Goal: Task Accomplishment & Management: Use online tool/utility

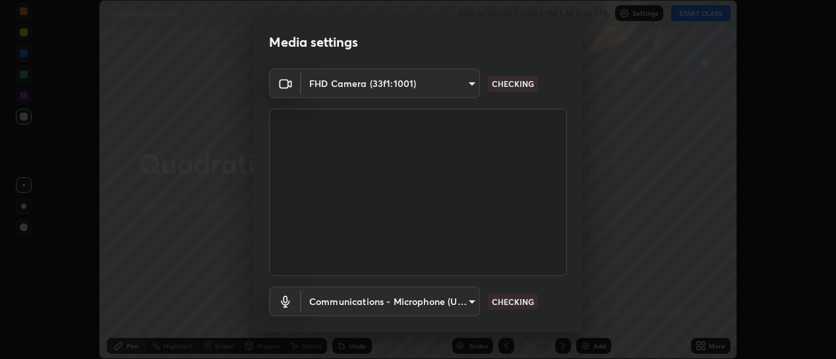
scroll to position [73, 0]
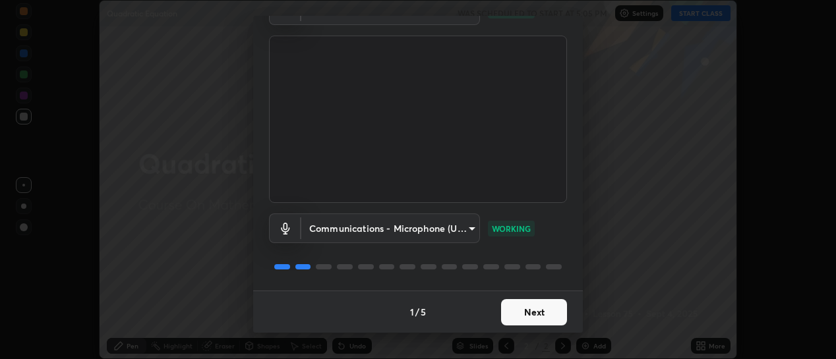
click at [527, 314] on button "Next" at bounding box center [534, 312] width 66 height 26
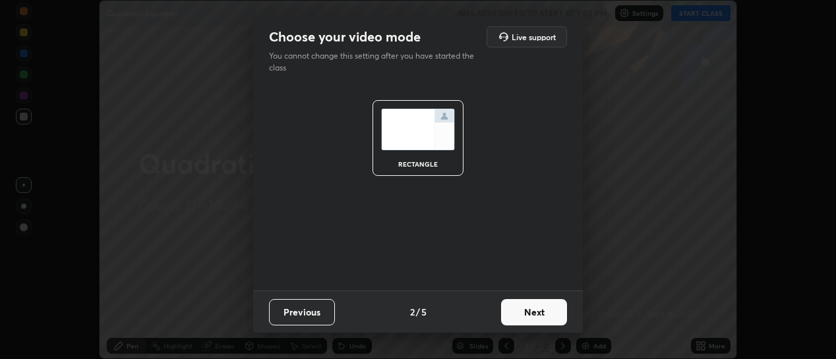
scroll to position [0, 0]
click at [527, 314] on button "Next" at bounding box center [534, 312] width 66 height 26
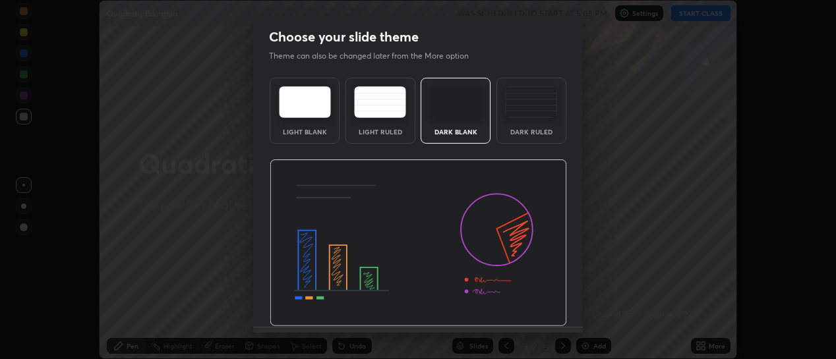
scroll to position [36, 0]
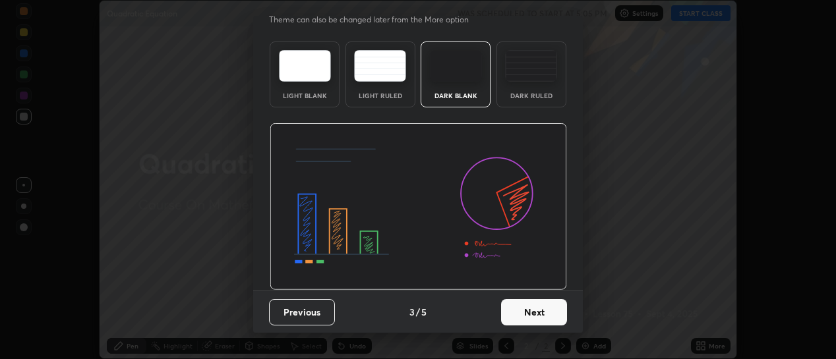
click at [521, 309] on button "Next" at bounding box center [534, 312] width 66 height 26
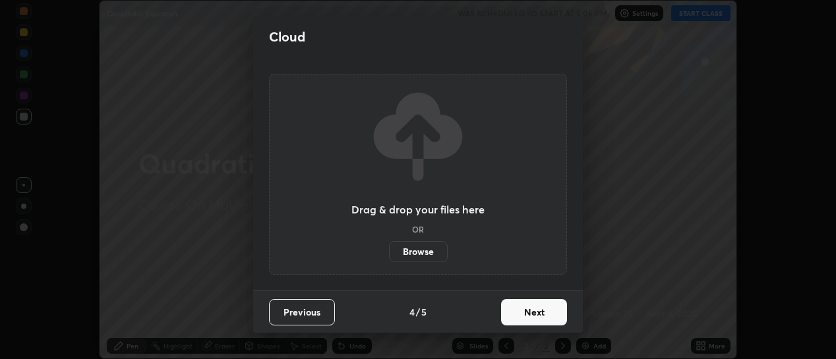
scroll to position [0, 0]
click at [524, 315] on button "Next" at bounding box center [534, 312] width 66 height 26
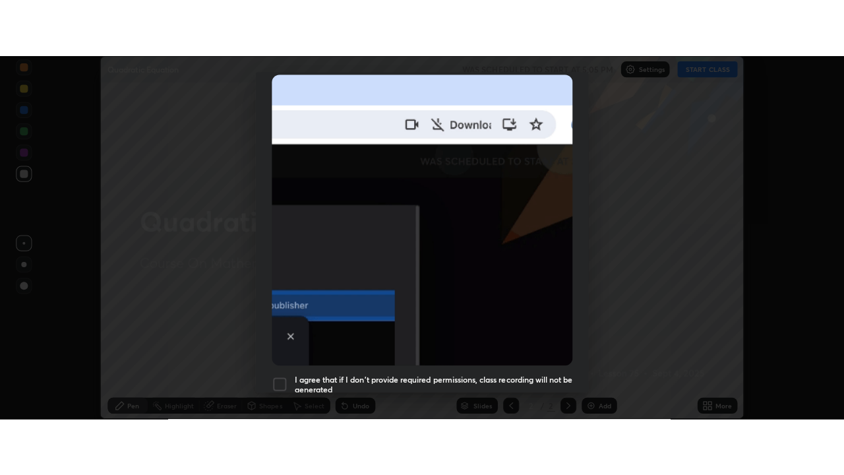
scroll to position [342, 0]
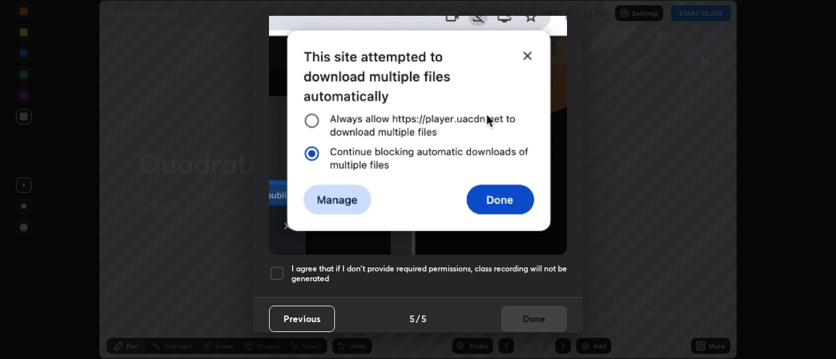
click at [278, 272] on div at bounding box center [277, 274] width 16 height 16
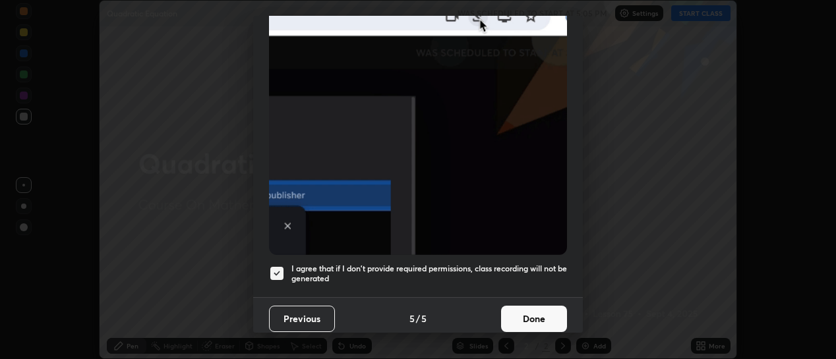
click at [525, 318] on button "Done" at bounding box center [534, 319] width 66 height 26
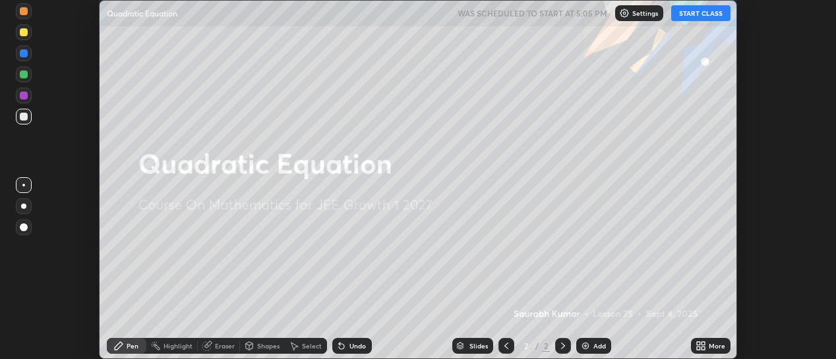
click at [699, 345] on icon at bounding box center [698, 343] width 3 height 3
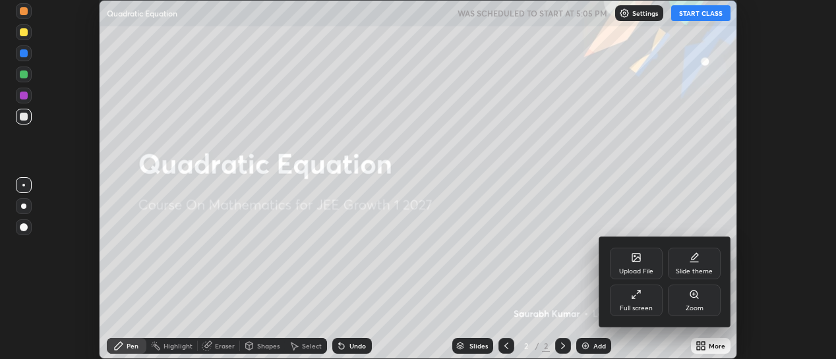
click at [643, 303] on div "Full screen" at bounding box center [636, 301] width 53 height 32
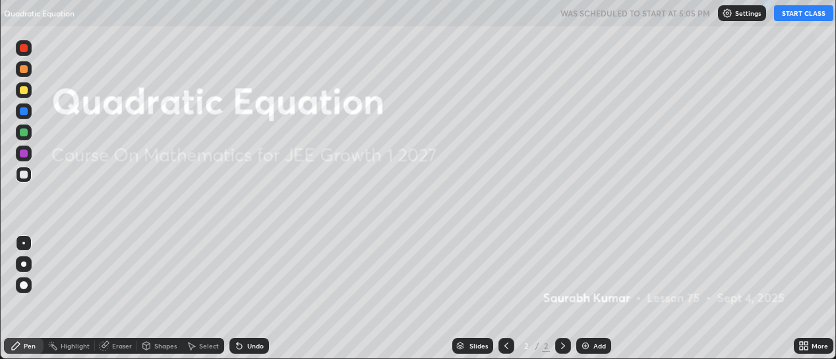
scroll to position [475, 844]
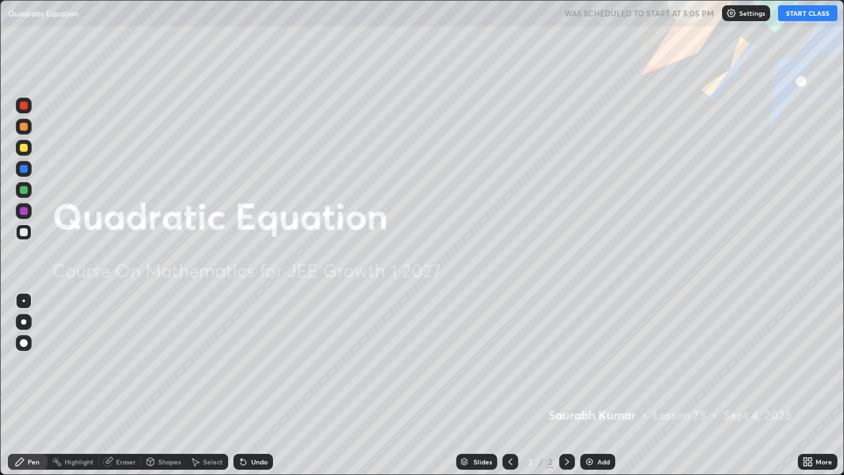
click at [796, 19] on button "START CLASS" at bounding box center [807, 13] width 59 height 16
click at [593, 359] on img at bounding box center [589, 461] width 11 height 11
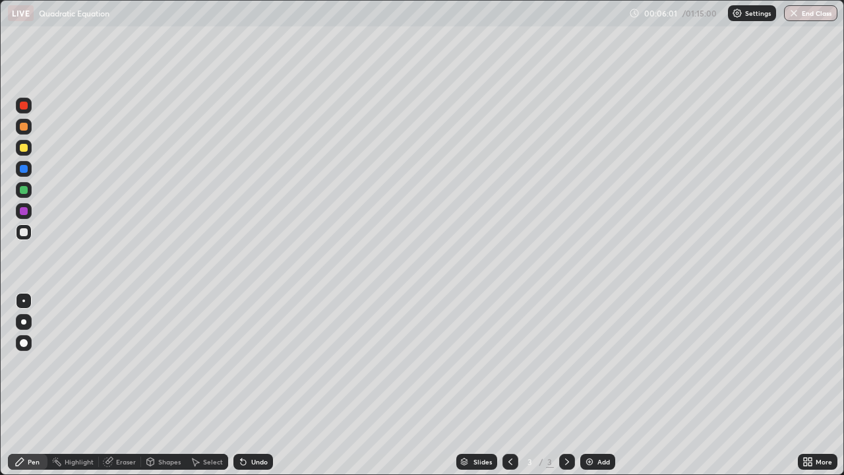
click at [126, 359] on div "Eraser" at bounding box center [120, 462] width 42 height 16
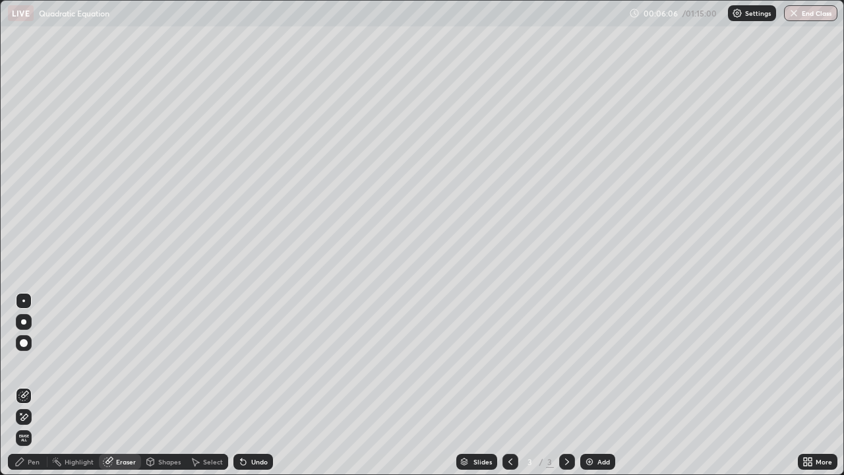
click at [35, 359] on div "Pen" at bounding box center [34, 461] width 12 height 7
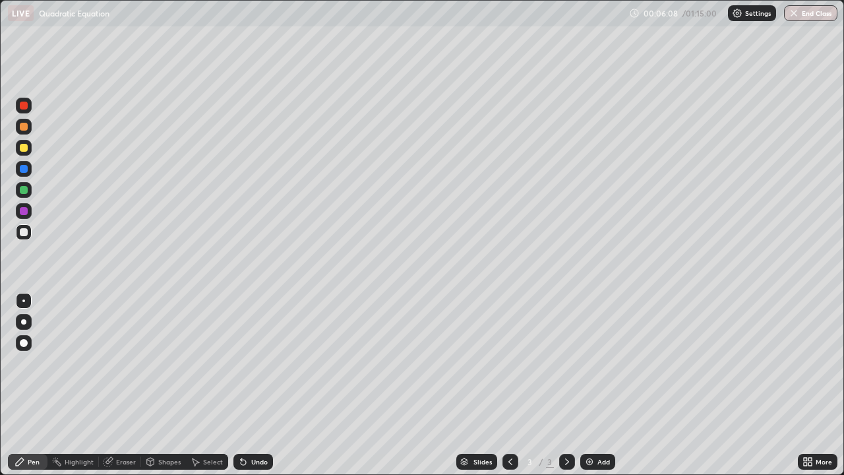
click at [24, 340] on div at bounding box center [24, 343] width 8 height 8
click at [90, 359] on div "Highlight" at bounding box center [79, 461] width 29 height 7
click at [127, 359] on div "Eraser" at bounding box center [126, 461] width 20 height 7
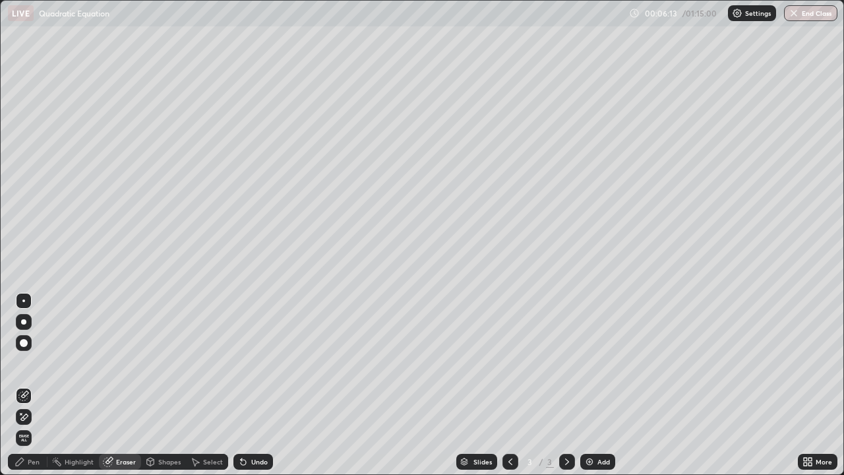
click at [29, 339] on div at bounding box center [24, 343] width 16 height 16
click at [589, 359] on img at bounding box center [589, 461] width 11 height 11
click at [30, 359] on div "Pen" at bounding box center [34, 461] width 12 height 7
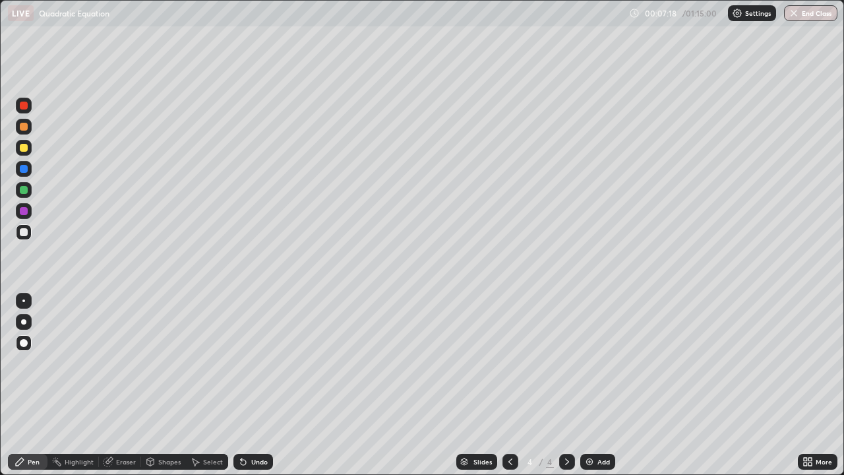
click at [241, 359] on icon at bounding box center [243, 461] width 5 height 5
click at [24, 301] on div at bounding box center [23, 300] width 3 height 3
click at [241, 359] on icon at bounding box center [241, 458] width 1 height 1
click at [241, 359] on icon at bounding box center [243, 461] width 5 height 5
click at [130, 359] on div "Eraser" at bounding box center [126, 461] width 20 height 7
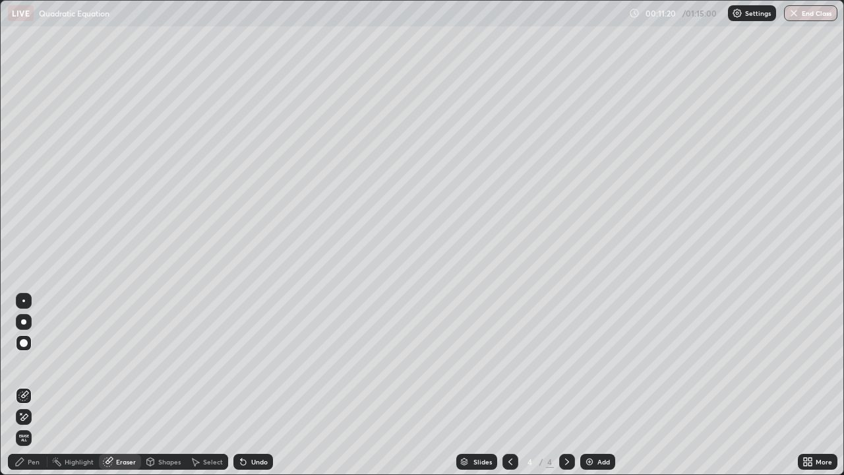
click at [34, 359] on div "Pen" at bounding box center [34, 461] width 12 height 7
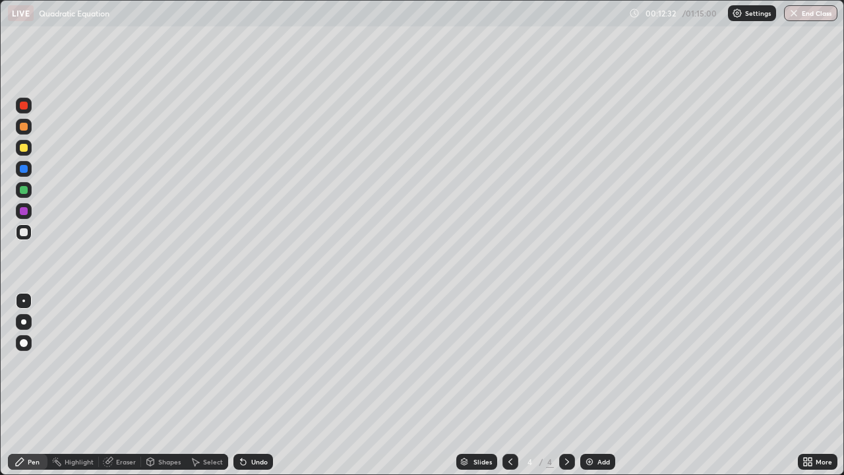
click at [588, 359] on div "Add" at bounding box center [597, 462] width 35 height 16
click at [132, 359] on div "Eraser" at bounding box center [126, 461] width 20 height 7
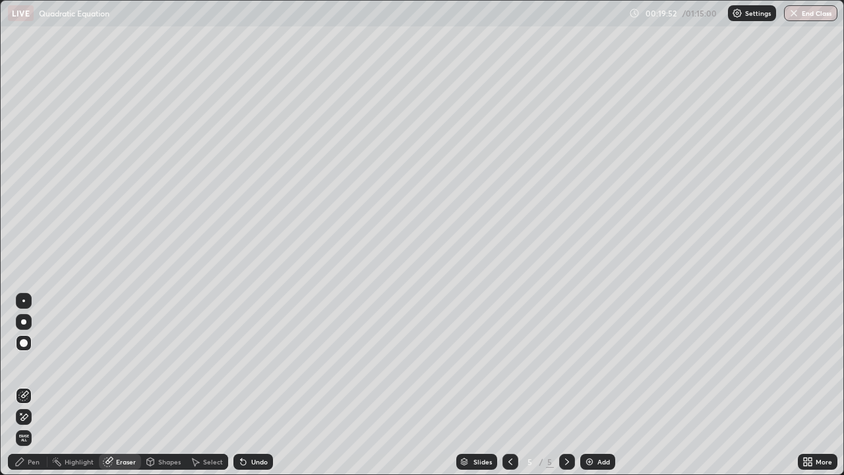
click at [34, 359] on div "Pen" at bounding box center [34, 461] width 12 height 7
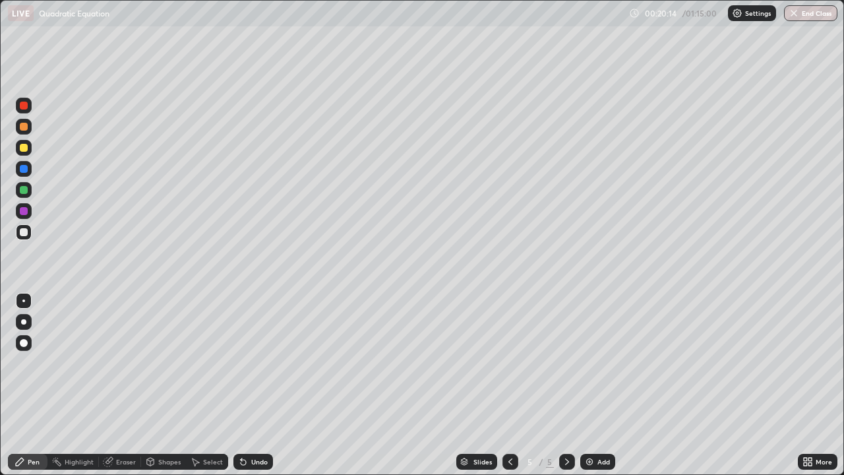
click at [121, 359] on div "Eraser" at bounding box center [126, 461] width 20 height 7
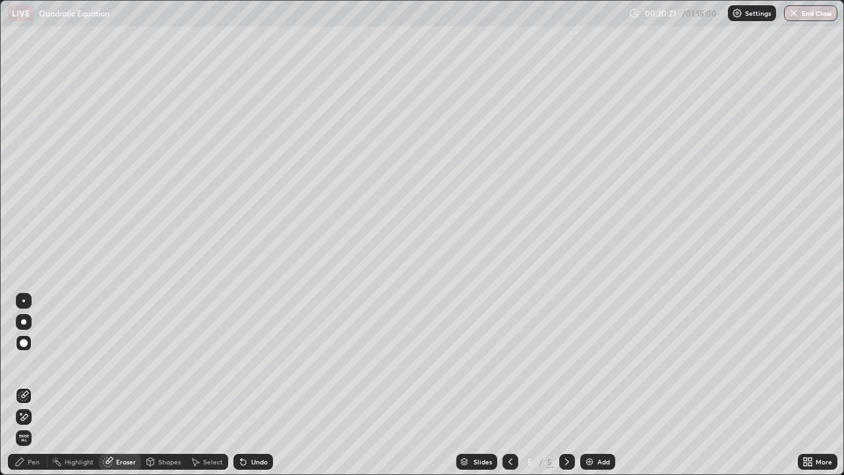
click at [33, 359] on div "Pen" at bounding box center [28, 462] width 40 height 16
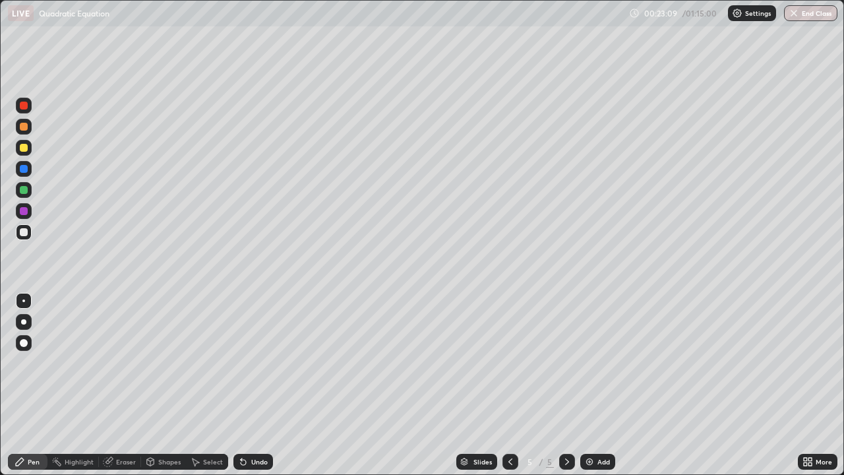
click at [124, 359] on div "Eraser" at bounding box center [126, 461] width 20 height 7
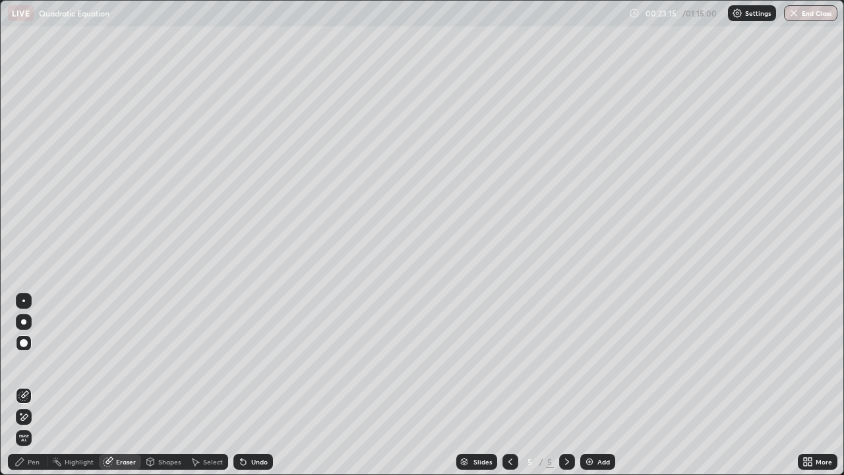
click at [36, 359] on div "Pen" at bounding box center [34, 461] width 12 height 7
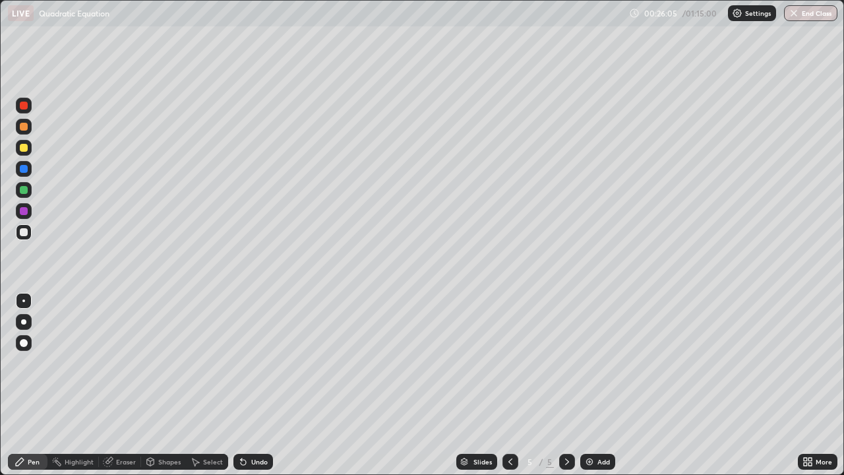
click at [592, 359] on img at bounding box center [589, 461] width 11 height 11
click at [124, 359] on div "Eraser" at bounding box center [126, 461] width 20 height 7
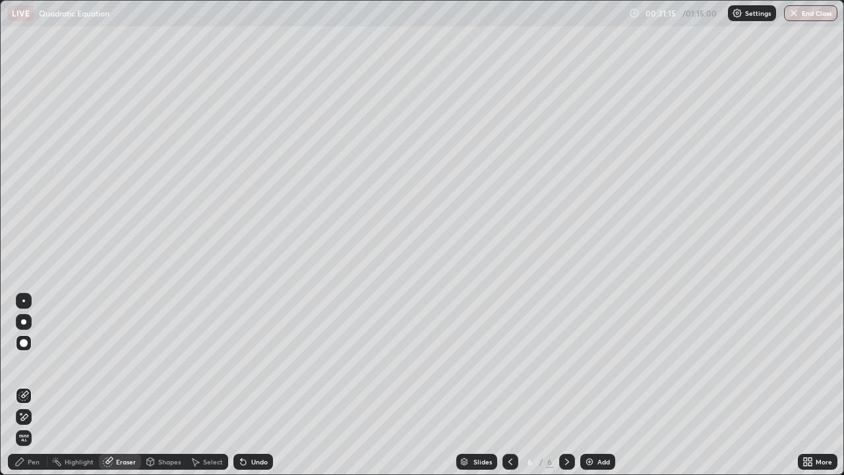
click at [32, 359] on div "Pen" at bounding box center [34, 461] width 12 height 7
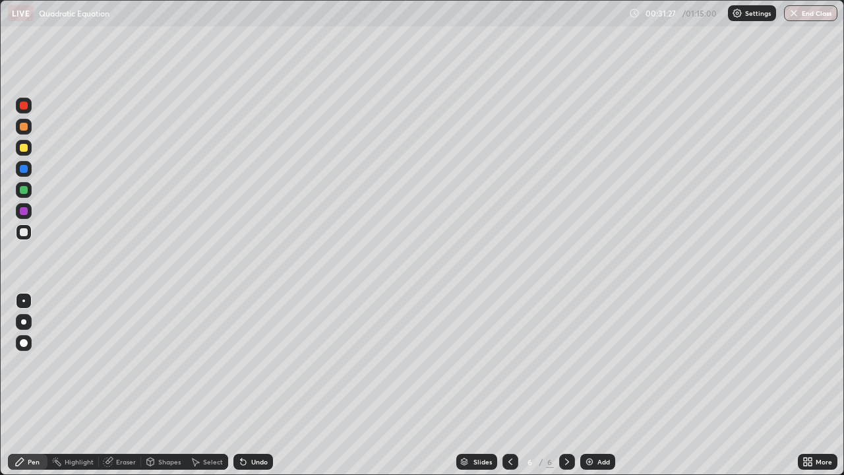
click at [128, 359] on div "Eraser" at bounding box center [126, 461] width 20 height 7
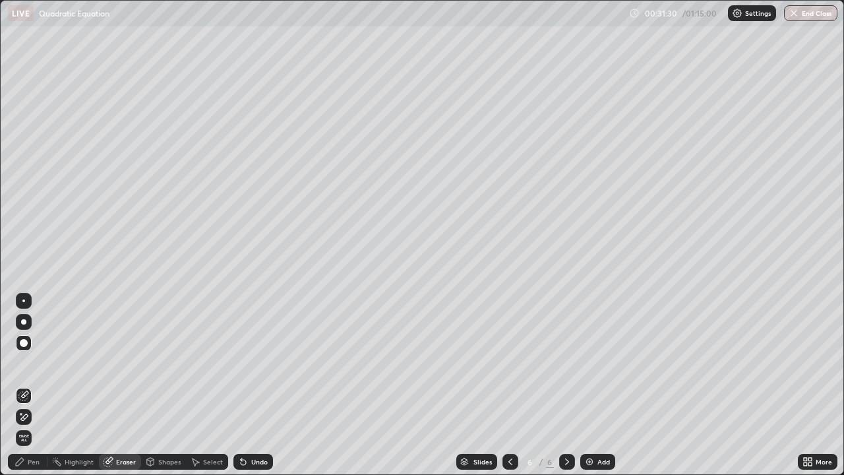
click at [33, 359] on div "Pen" at bounding box center [34, 461] width 12 height 7
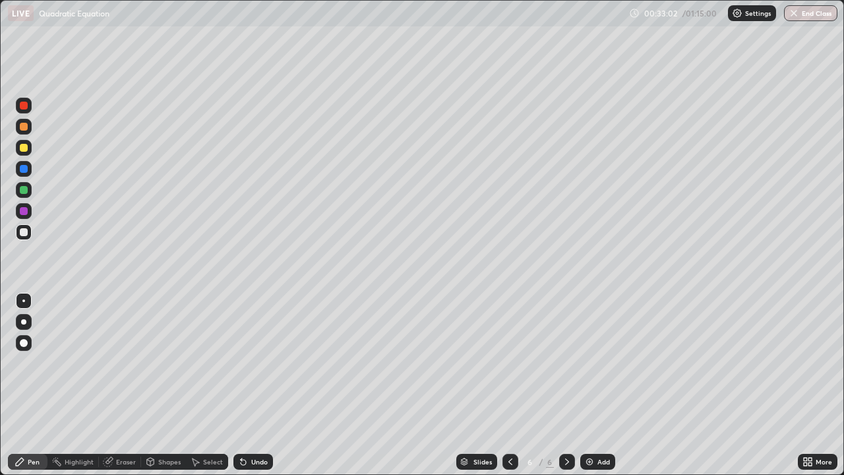
click at [589, 359] on img at bounding box center [589, 461] width 11 height 11
click at [516, 359] on div at bounding box center [510, 462] width 16 height 16
click at [509, 359] on icon at bounding box center [510, 461] width 11 height 11
click at [566, 359] on icon at bounding box center [567, 461] width 11 height 11
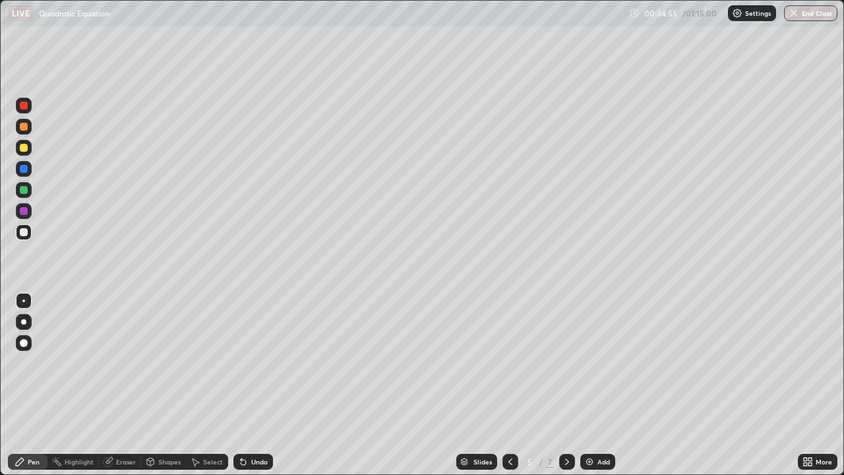
click at [566, 359] on icon at bounding box center [567, 461] width 11 height 11
click at [567, 359] on icon at bounding box center [567, 461] width 11 height 11
click at [116, 359] on div "Eraser" at bounding box center [120, 462] width 42 height 16
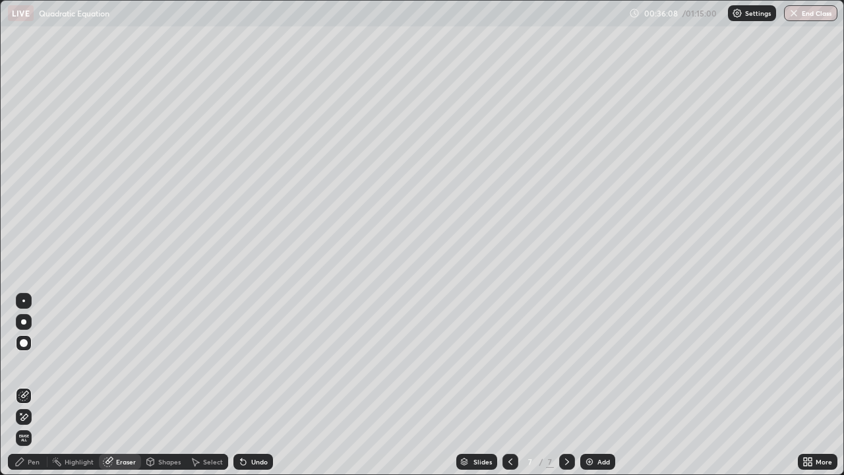
click at [36, 359] on div "Pen" at bounding box center [34, 461] width 12 height 7
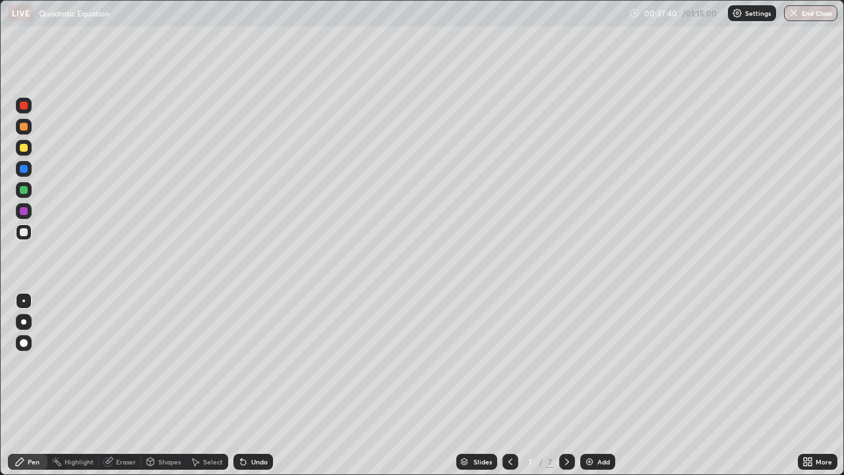
click at [591, 359] on img at bounding box center [589, 461] width 11 height 11
click at [124, 359] on div "Eraser" at bounding box center [120, 462] width 42 height 16
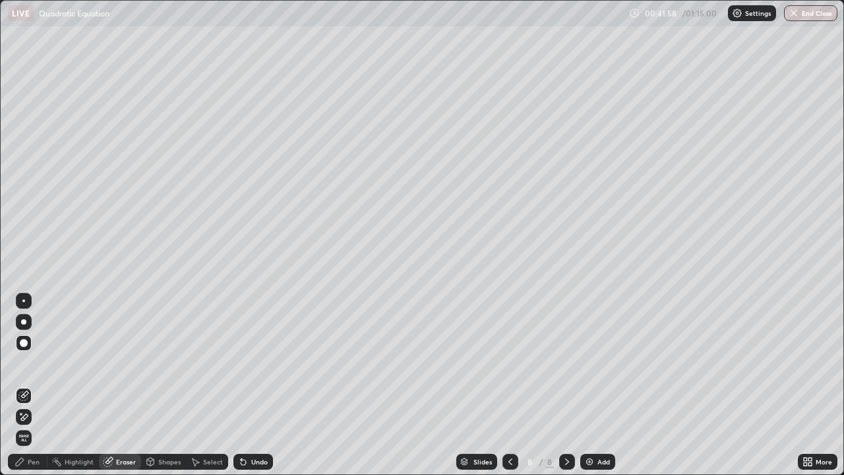
click at [36, 359] on div "Pen" at bounding box center [34, 461] width 12 height 7
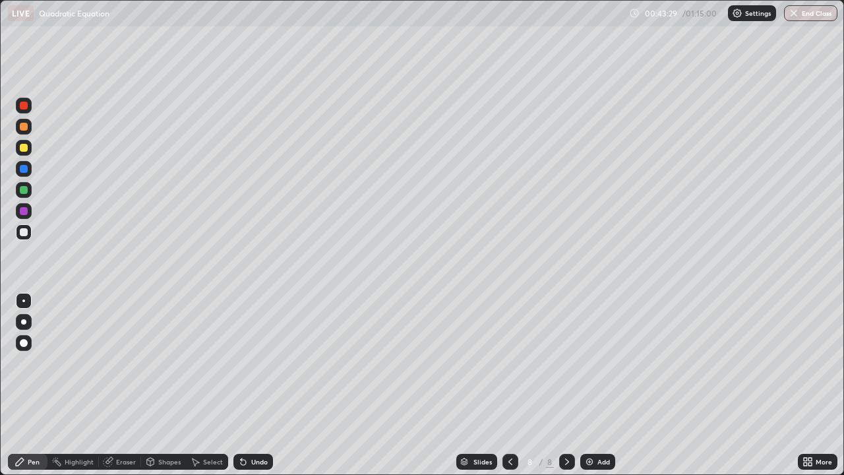
click at [122, 359] on div "Eraser" at bounding box center [120, 462] width 42 height 16
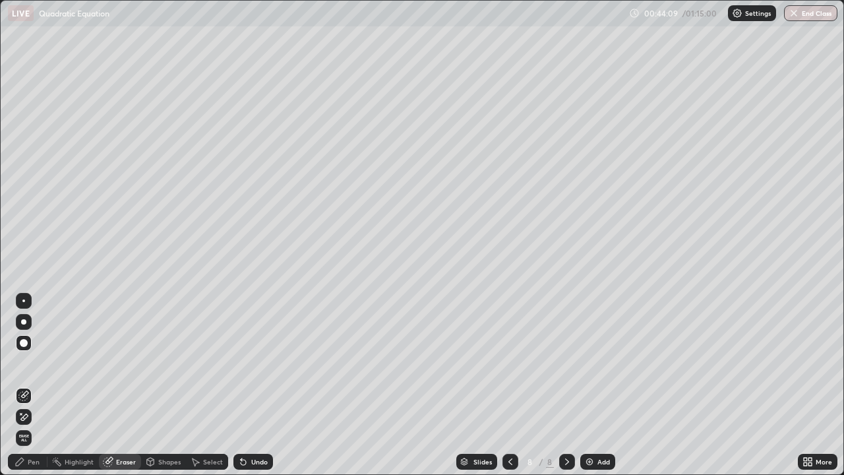
click at [593, 359] on div "Add" at bounding box center [597, 462] width 35 height 16
click at [32, 359] on div "Pen" at bounding box center [34, 461] width 12 height 7
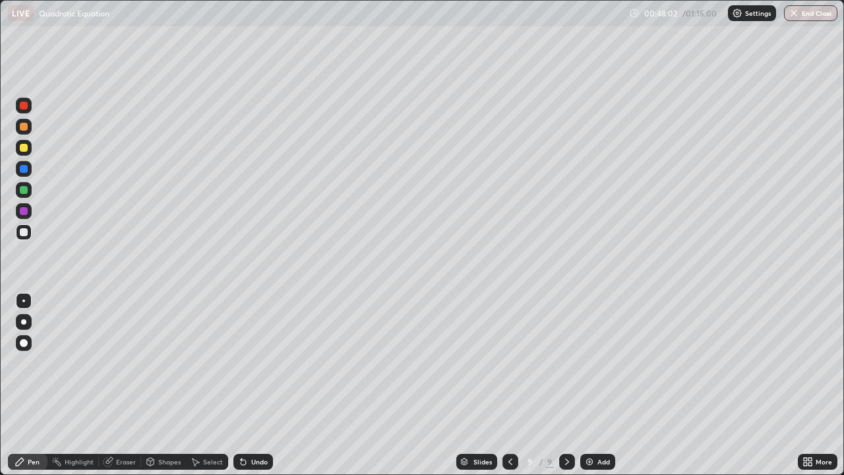
click at [593, 359] on img at bounding box center [589, 461] width 11 height 11
click at [589, 359] on img at bounding box center [589, 461] width 11 height 11
click at [794, 16] on img "button" at bounding box center [793, 13] width 11 height 11
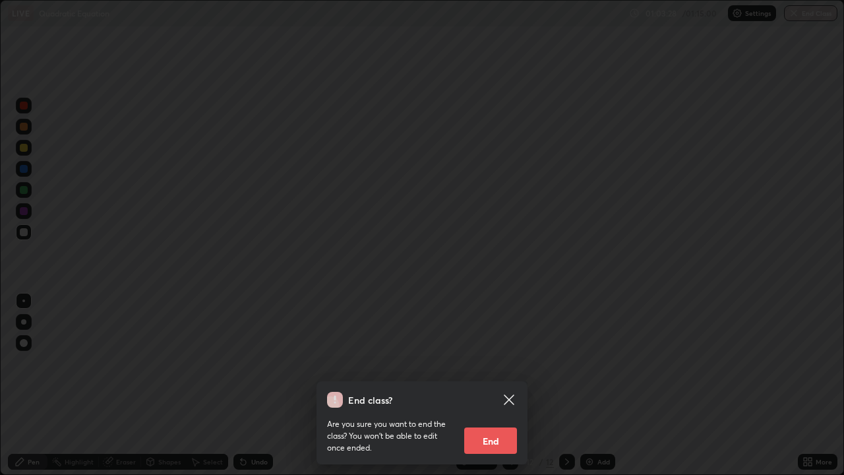
click at [493, 359] on button "End" at bounding box center [490, 440] width 53 height 26
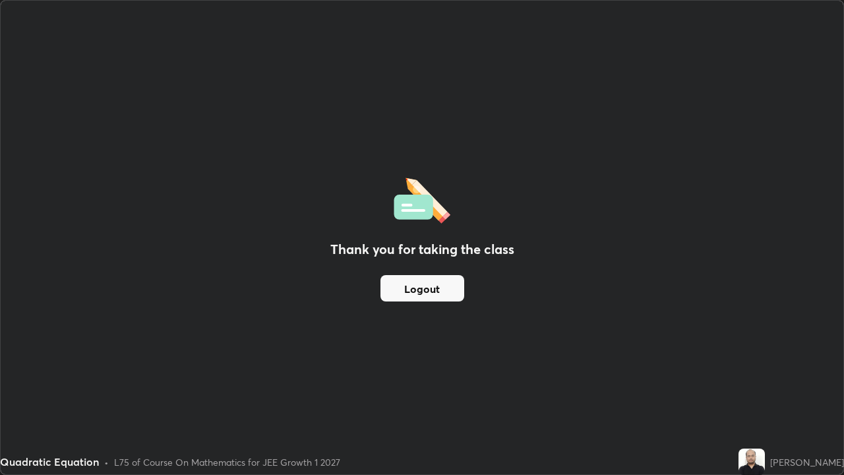
click at [422, 293] on button "Logout" at bounding box center [422, 288] width 84 height 26
click at [425, 292] on button "Logout" at bounding box center [422, 288] width 84 height 26
click at [427, 289] on button "Logout" at bounding box center [422, 288] width 84 height 26
click at [424, 289] on button "Logout" at bounding box center [422, 288] width 84 height 26
click at [426, 287] on button "Logout" at bounding box center [422, 288] width 84 height 26
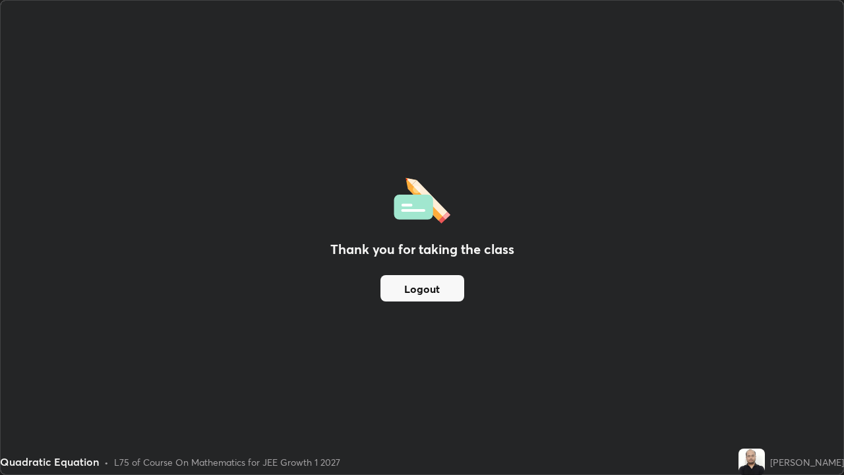
click at [424, 289] on button "Logout" at bounding box center [422, 288] width 84 height 26
click at [422, 286] on button "Logout" at bounding box center [422, 288] width 84 height 26
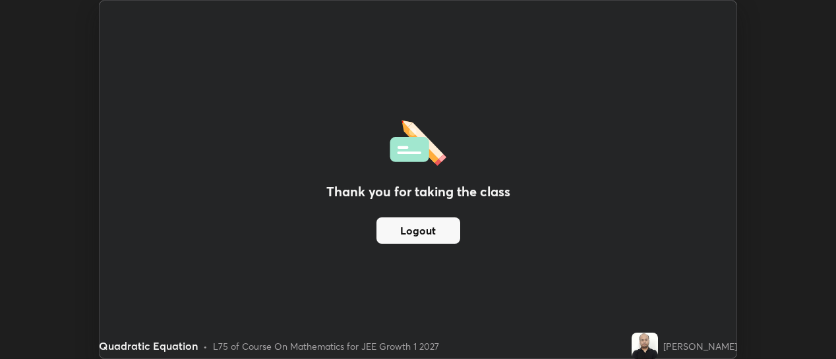
scroll to position [65565, 65088]
